Goal: Find specific page/section: Find specific page/section

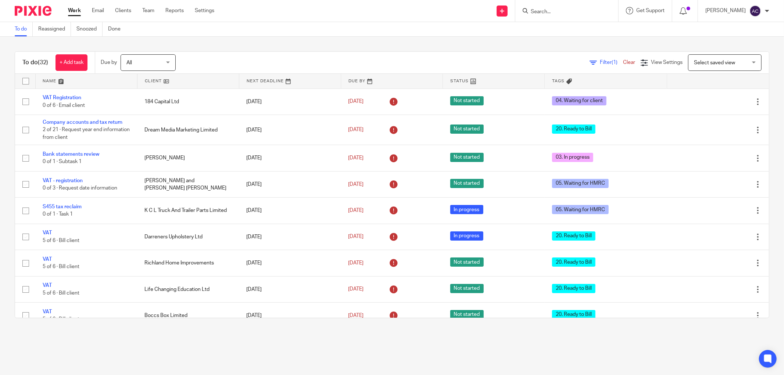
click at [571, 12] on input "Search" at bounding box center [563, 12] width 66 height 7
click at [589, 65] on div "Filter (1) Clear" at bounding box center [614, 63] width 51 height 8
click at [600, 62] on span "Filter (1)" at bounding box center [611, 62] width 23 height 5
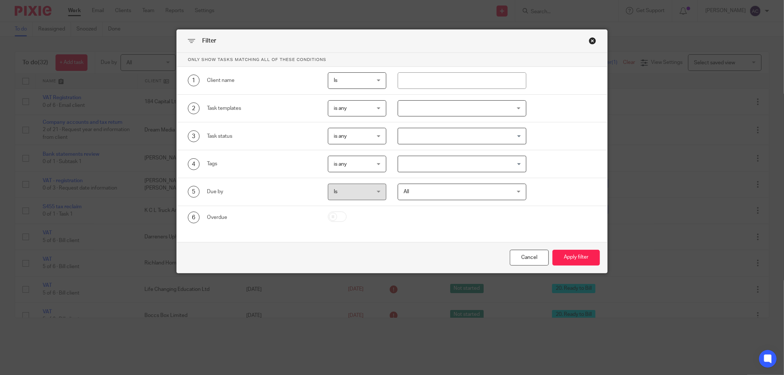
click at [424, 132] on input "Search for option" at bounding box center [460, 136] width 123 height 13
click at [566, 156] on div "4 Tags is any is any is any is all is none is_any Loading..." at bounding box center [386, 164] width 420 height 17
click at [478, 163] on input "Search for option" at bounding box center [460, 164] width 123 height 13
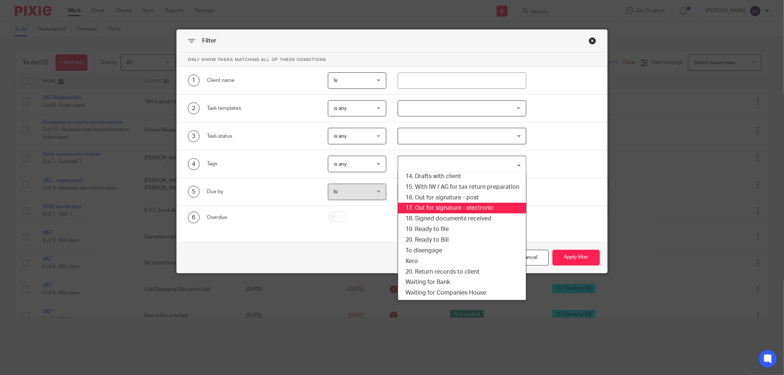
scroll to position [59, 0]
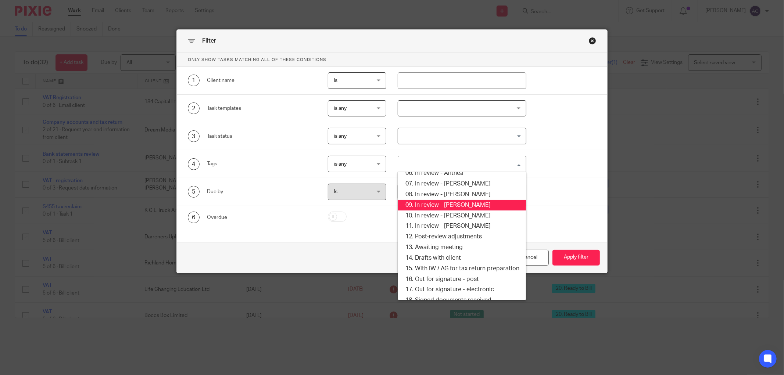
click at [465, 205] on li "09. In review - [PERSON_NAME]" at bounding box center [462, 205] width 128 height 11
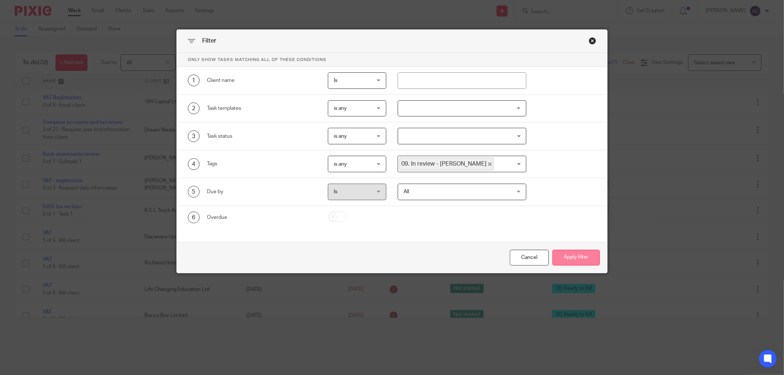
click at [567, 255] on button "Apply filter" at bounding box center [575, 258] width 47 height 16
